Goal: Find specific page/section: Find specific page/section

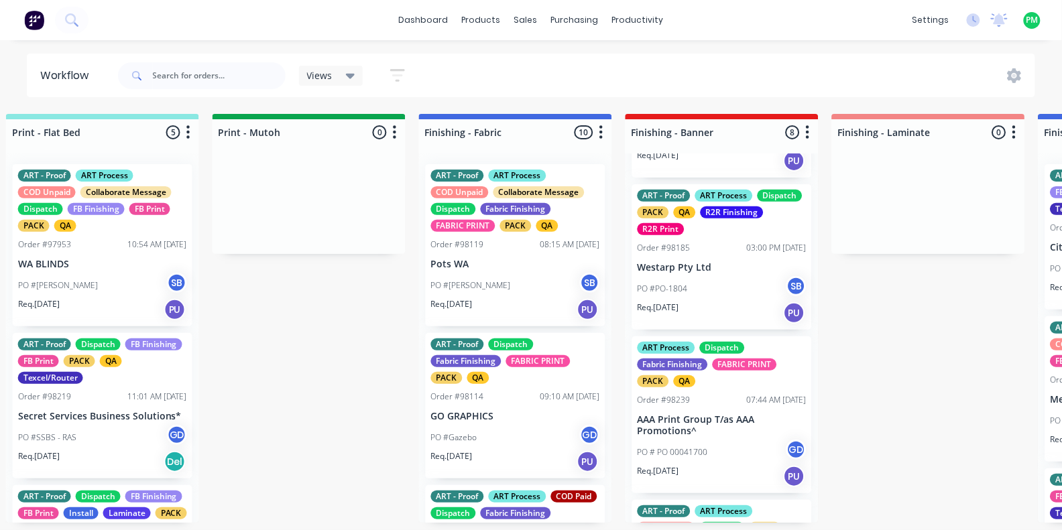
scroll to position [504, 0]
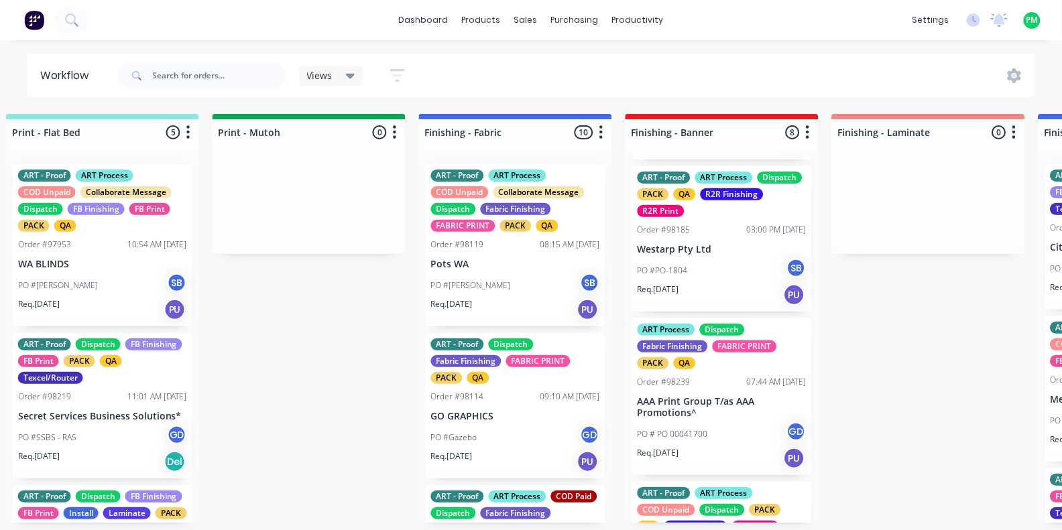
click at [705, 279] on div "PO #PO-1804 SB" at bounding box center [722, 270] width 169 height 25
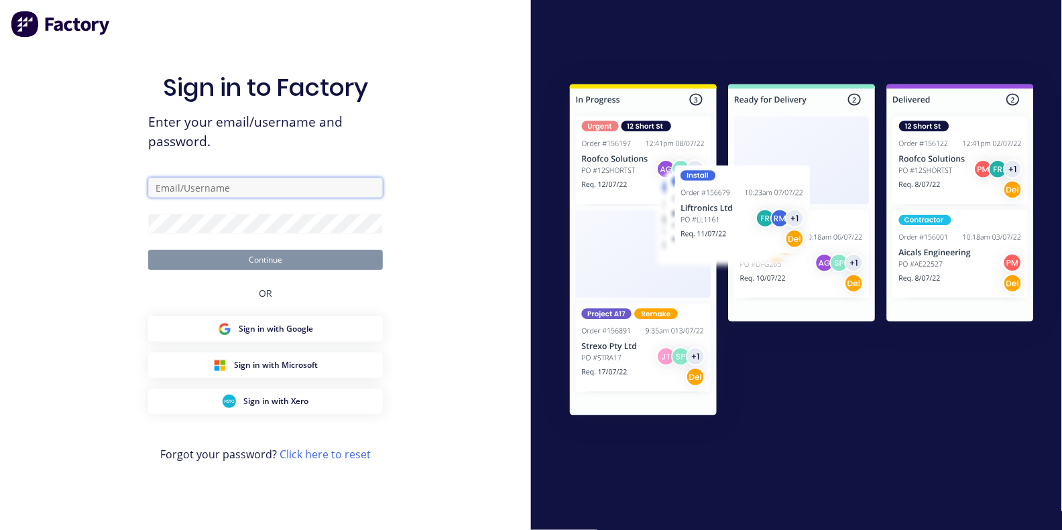
type input "[EMAIL_ADDRESS][DOMAIN_NAME]"
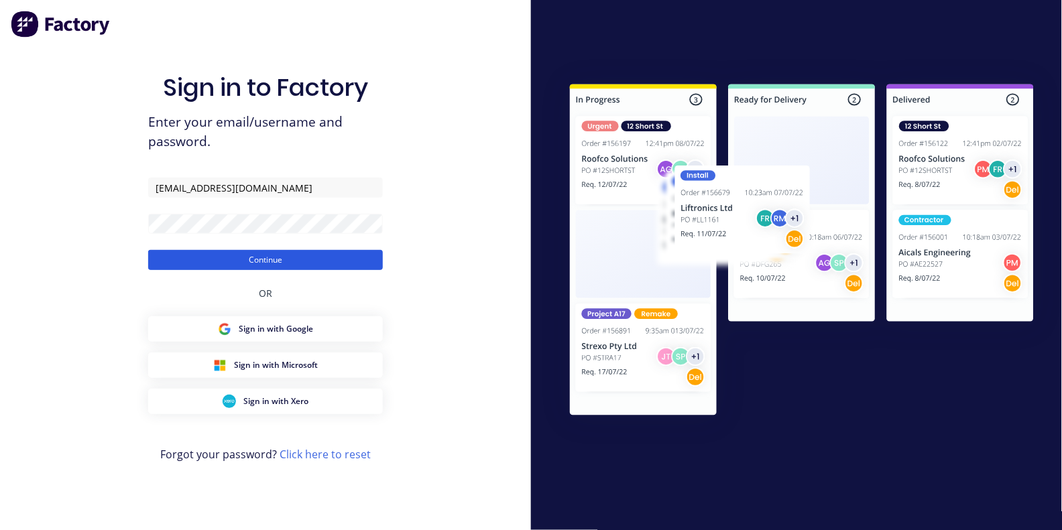
click at [274, 257] on button "Continue" at bounding box center [265, 260] width 235 height 20
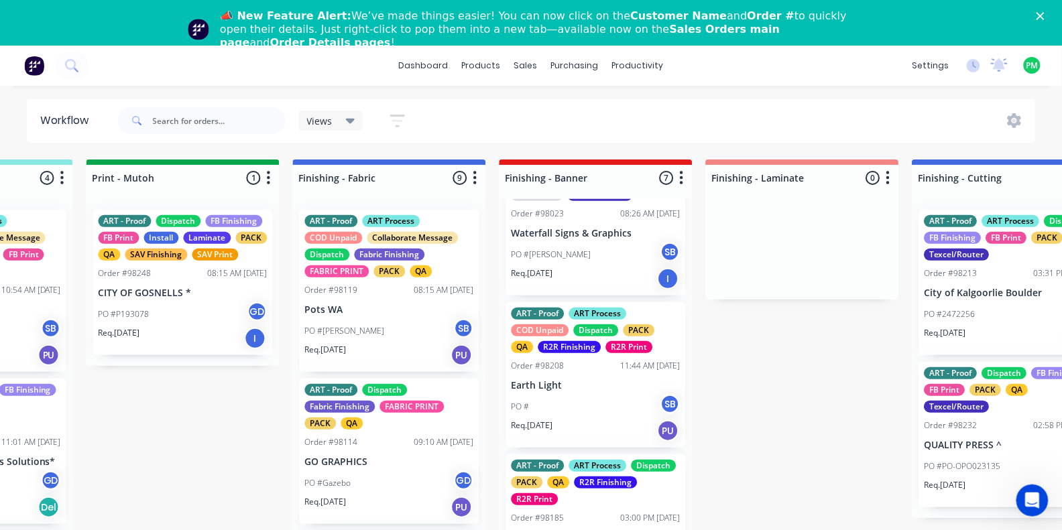
scroll to position [85, 0]
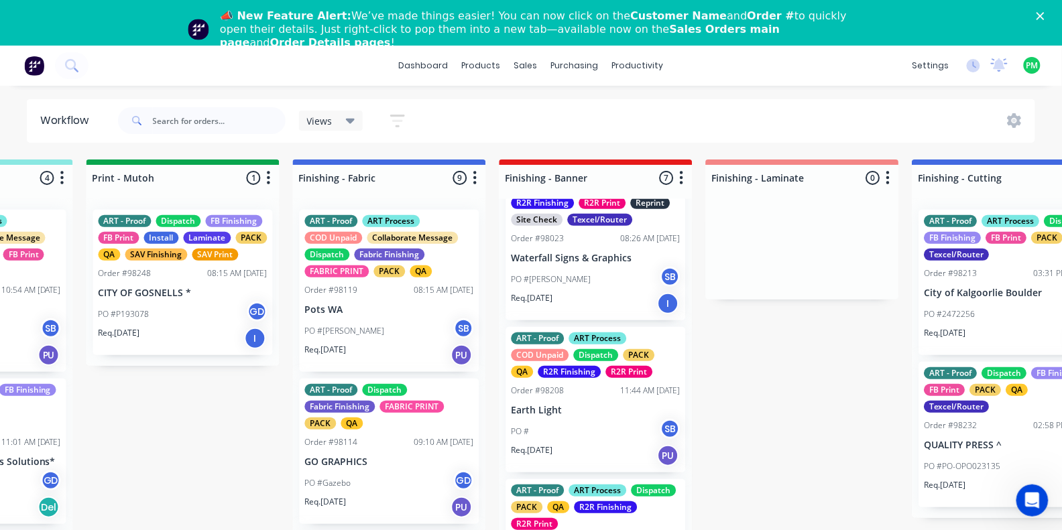
click at [589, 253] on p "Waterfall Signs & Graphics" at bounding box center [596, 258] width 169 height 11
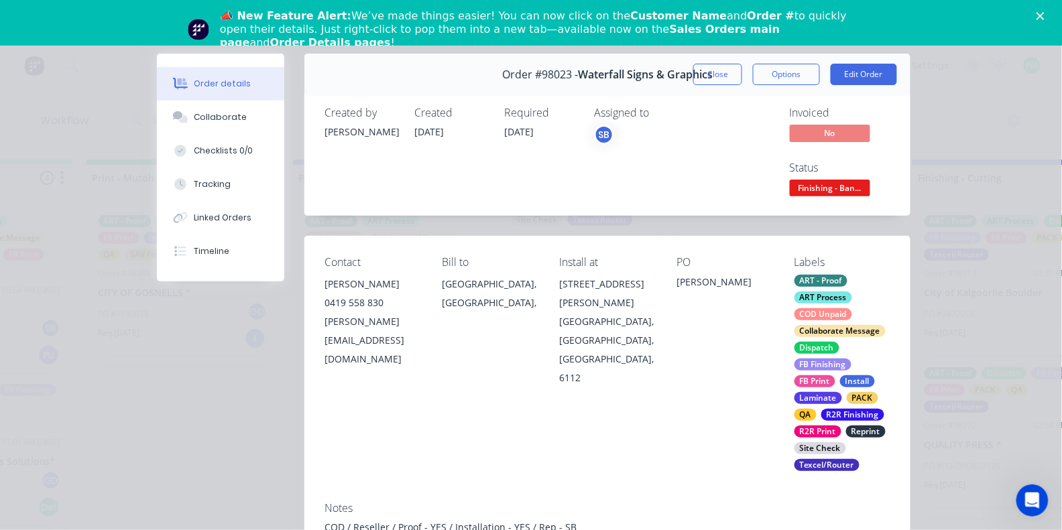
click at [842, 188] on span "Finishing - Ban..." at bounding box center [830, 188] width 80 height 17
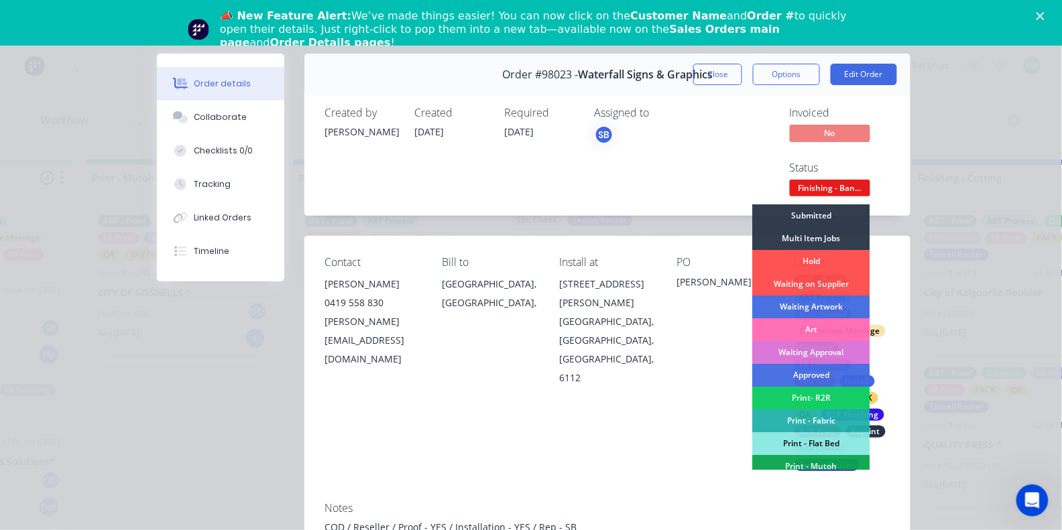
click at [834, 391] on div "Print- R2R" at bounding box center [811, 398] width 117 height 23
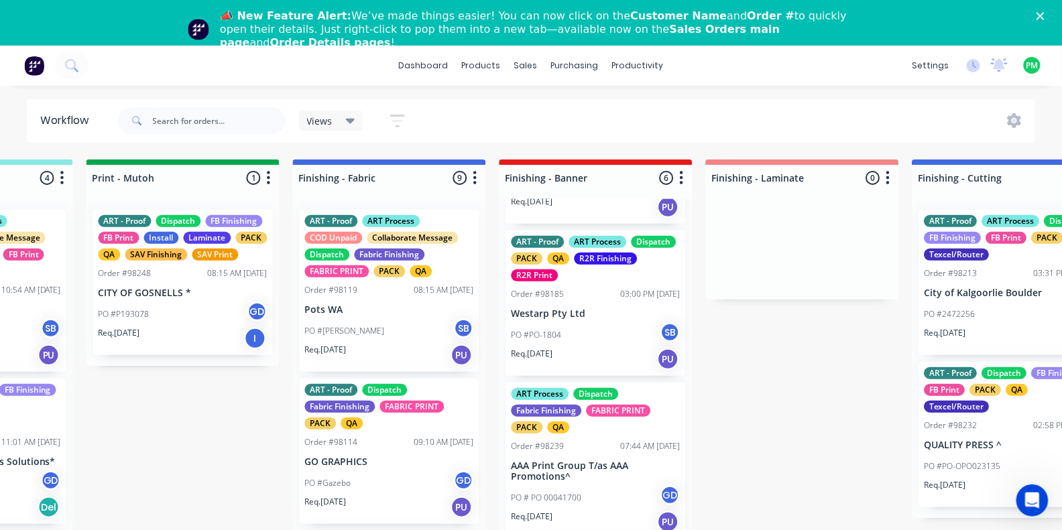
scroll to position [133, 0]
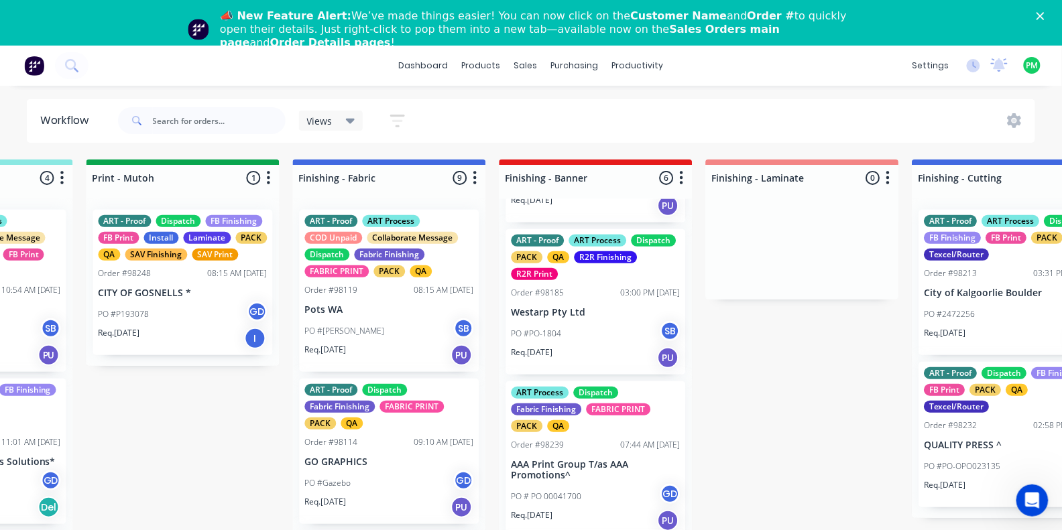
click at [607, 321] on div "PO #PO-1804 SB" at bounding box center [596, 333] width 169 height 25
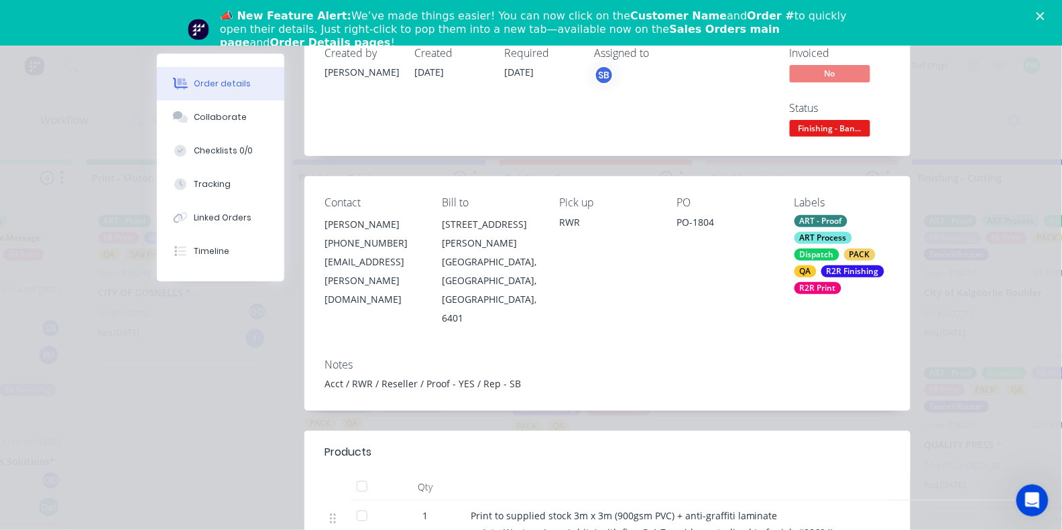
scroll to position [5, 0]
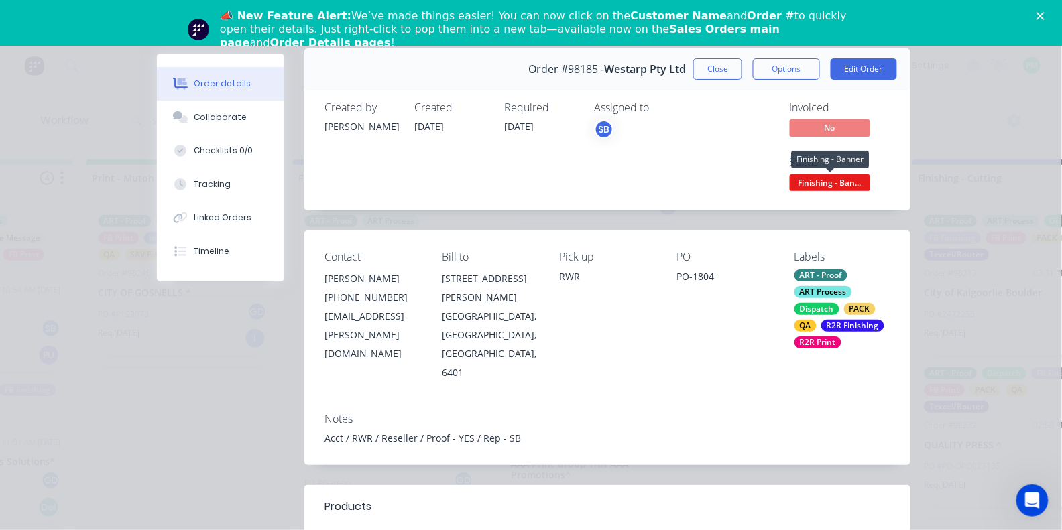
click at [826, 174] on span "Finishing - Ban..." at bounding box center [830, 182] width 80 height 17
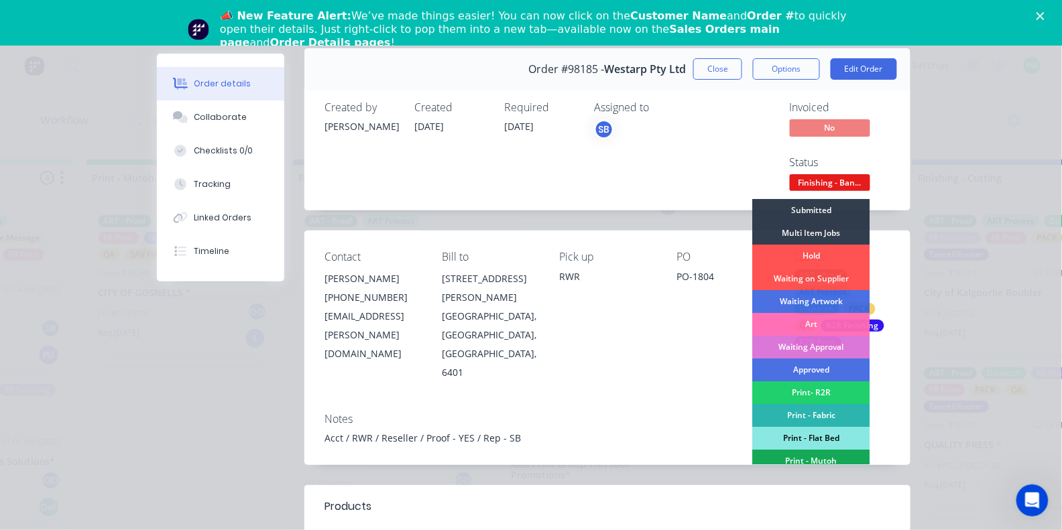
click at [825, 428] on div "Print - Flat Bed" at bounding box center [811, 438] width 117 height 23
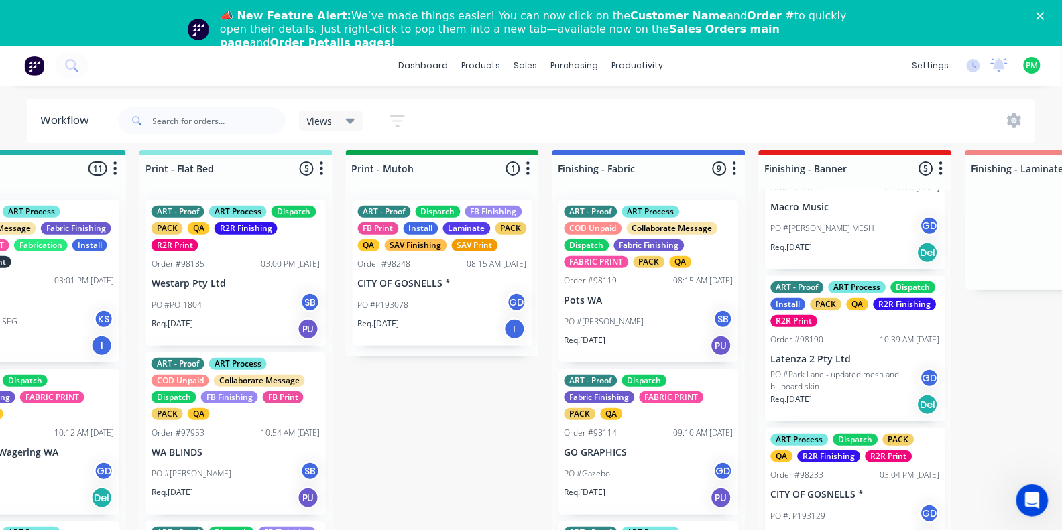
scroll to position [9, 1938]
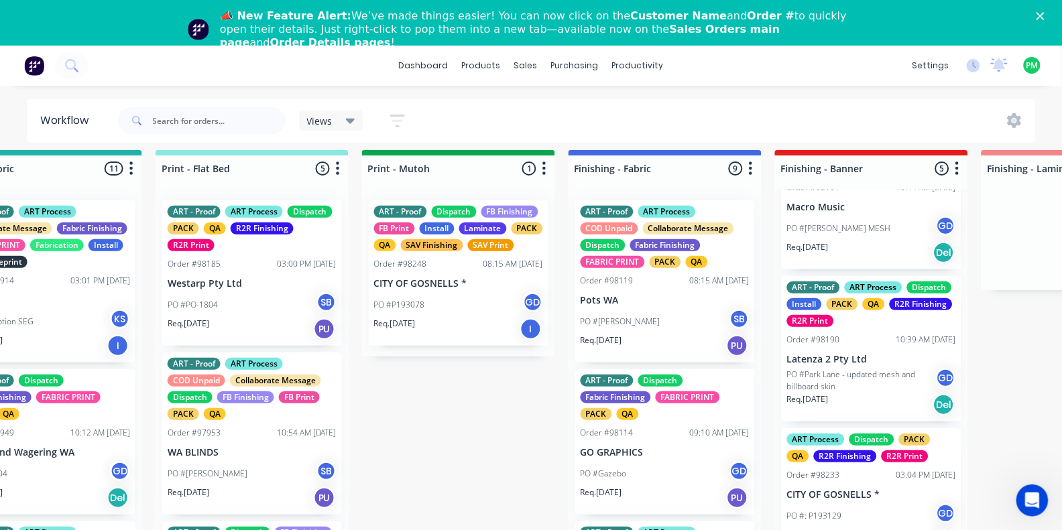
click at [230, 293] on div "PO #PO-1804 SB" at bounding box center [252, 304] width 169 height 25
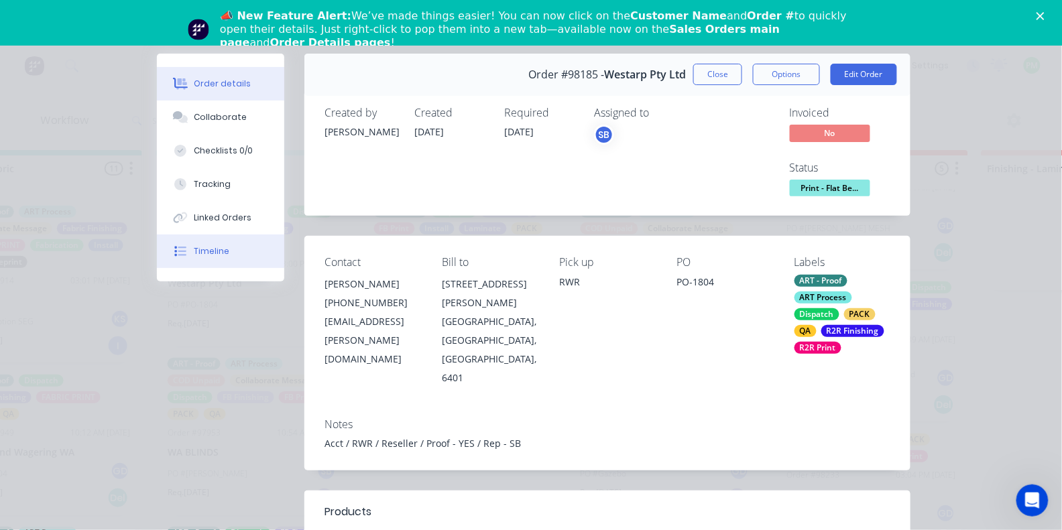
click at [242, 267] on button "Timeline" at bounding box center [220, 252] width 127 height 34
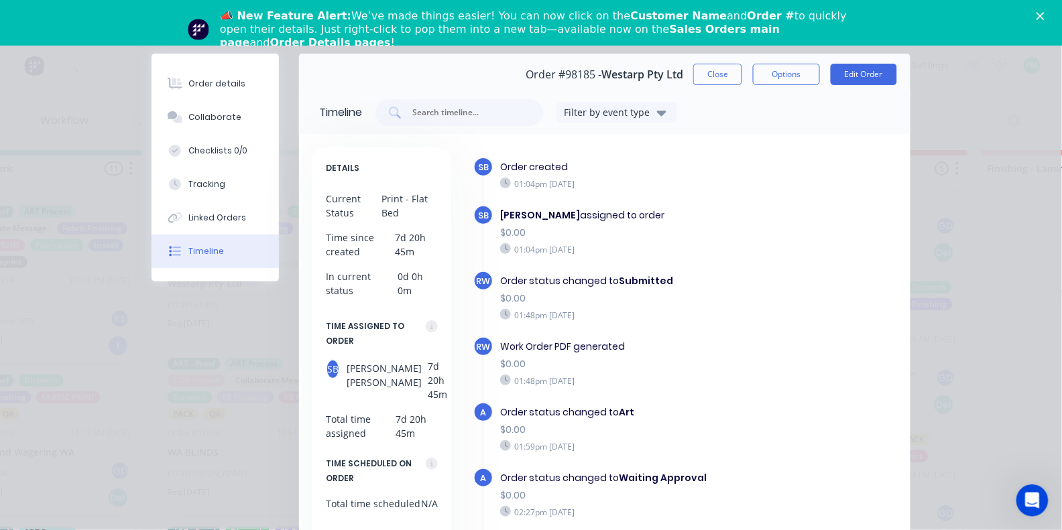
scroll to position [0, 0]
click at [726, 73] on button "Close" at bounding box center [717, 74] width 49 height 21
